Goal: Task Accomplishment & Management: Use online tool/utility

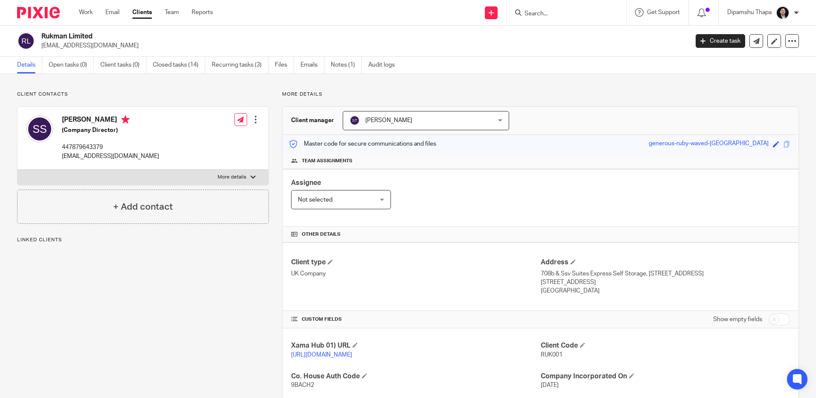
click at [40, 13] on img at bounding box center [38, 13] width 43 height 12
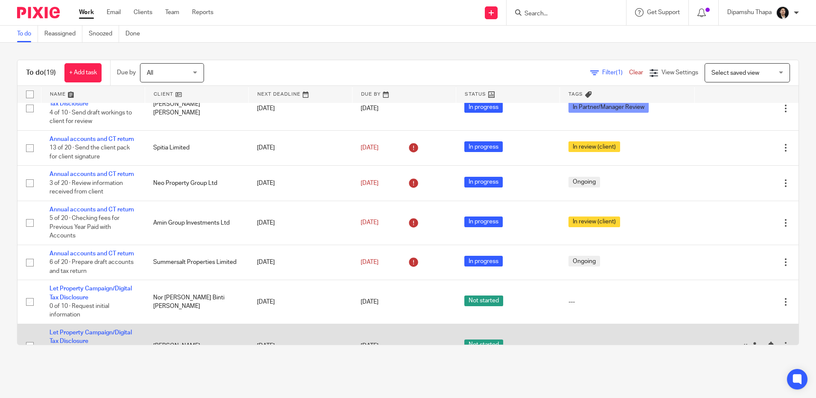
scroll to position [9, 0]
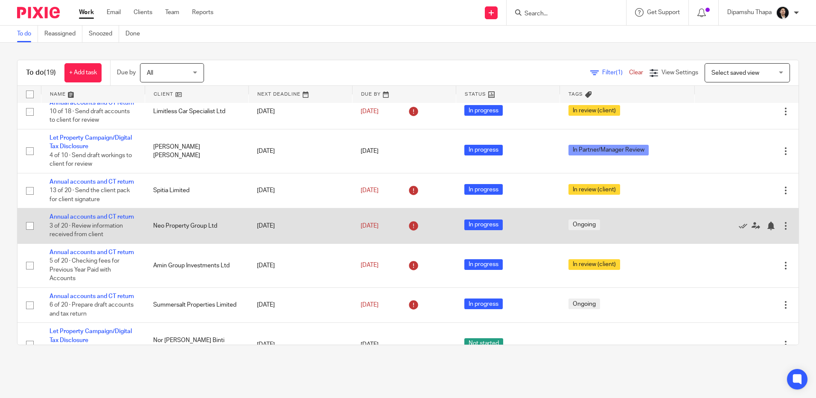
click at [60, 237] on td "Annual accounts and CT return 3 of 20 · Review information received from client" at bounding box center [93, 225] width 104 height 35
click at [76, 220] on link "Annual accounts and CT return" at bounding box center [91, 217] width 84 height 6
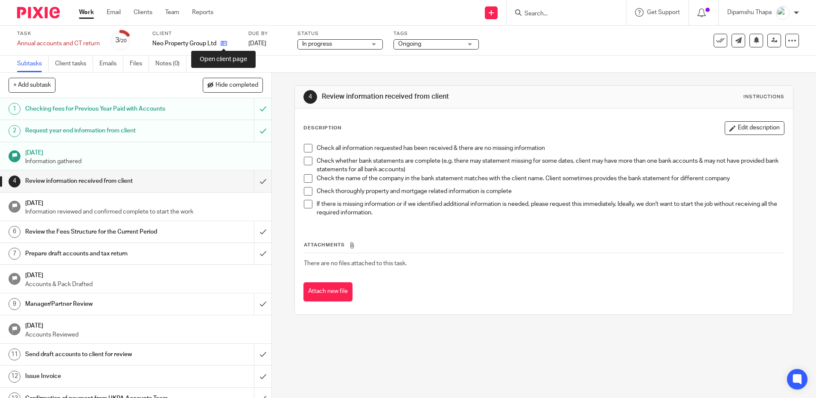
click at [226, 43] on icon at bounding box center [224, 43] width 6 height 6
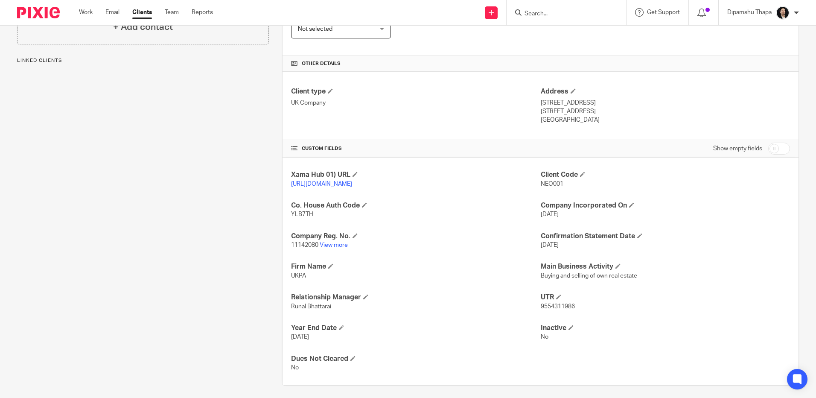
scroll to position [184, 0]
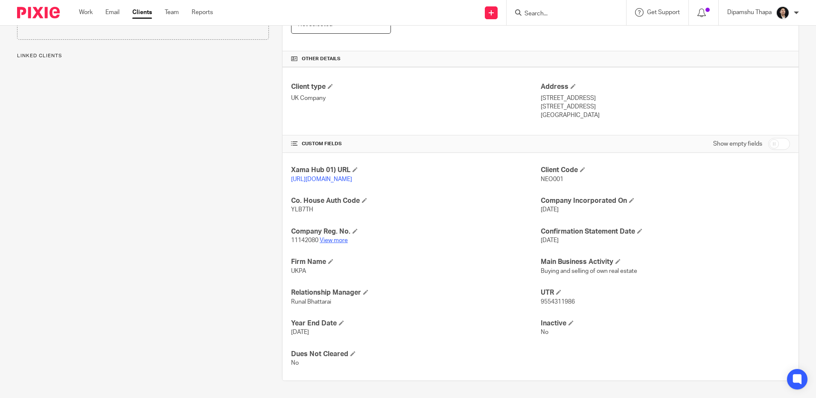
click at [334, 242] on link "View more" at bounding box center [334, 240] width 28 height 6
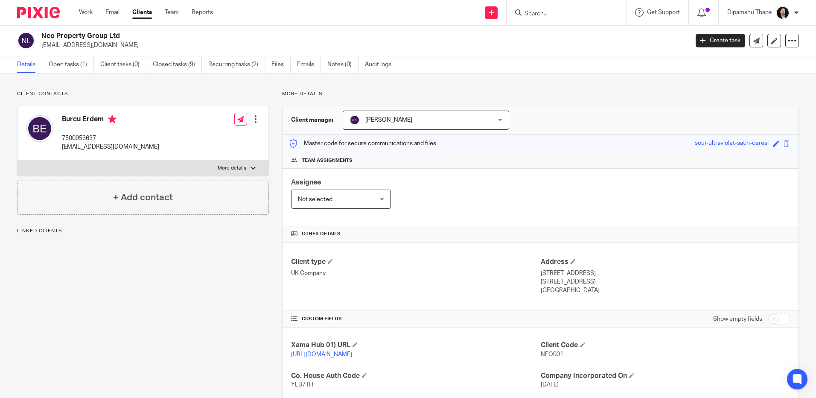
scroll to position [0, 0]
